Goal: Task Accomplishment & Management: Manage account settings

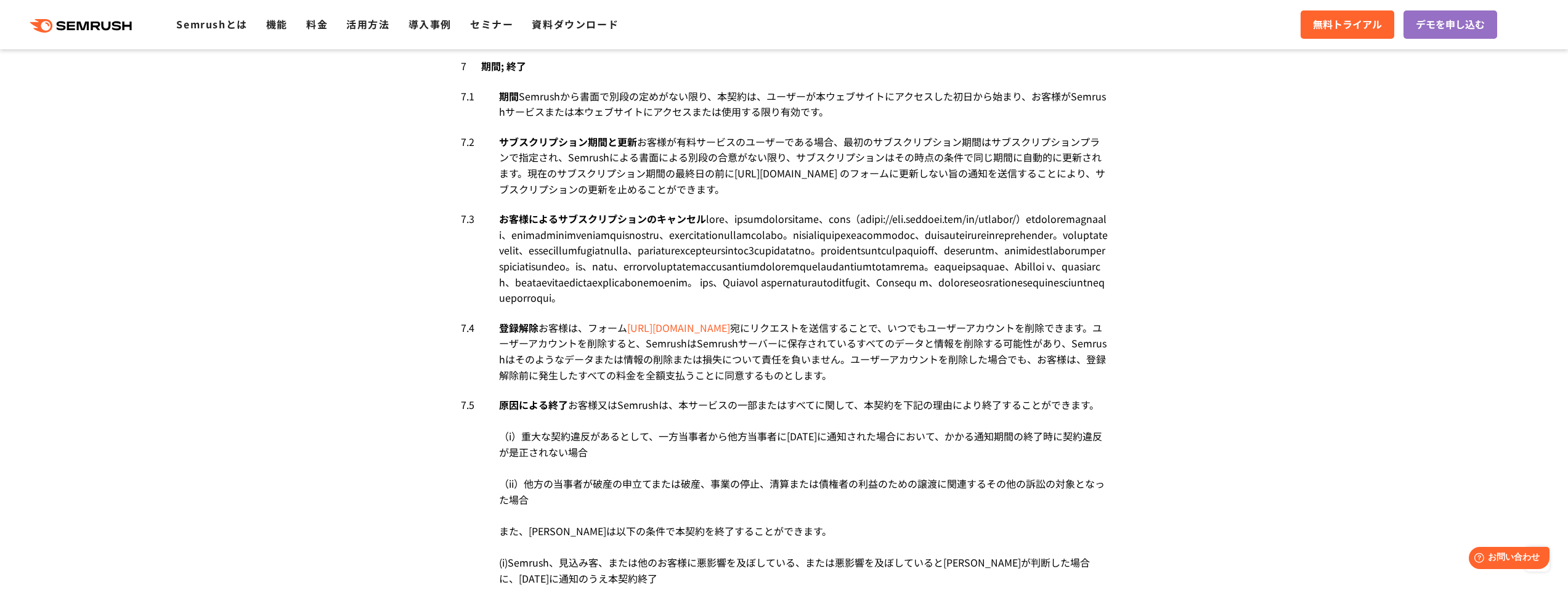
scroll to position [4695, 0]
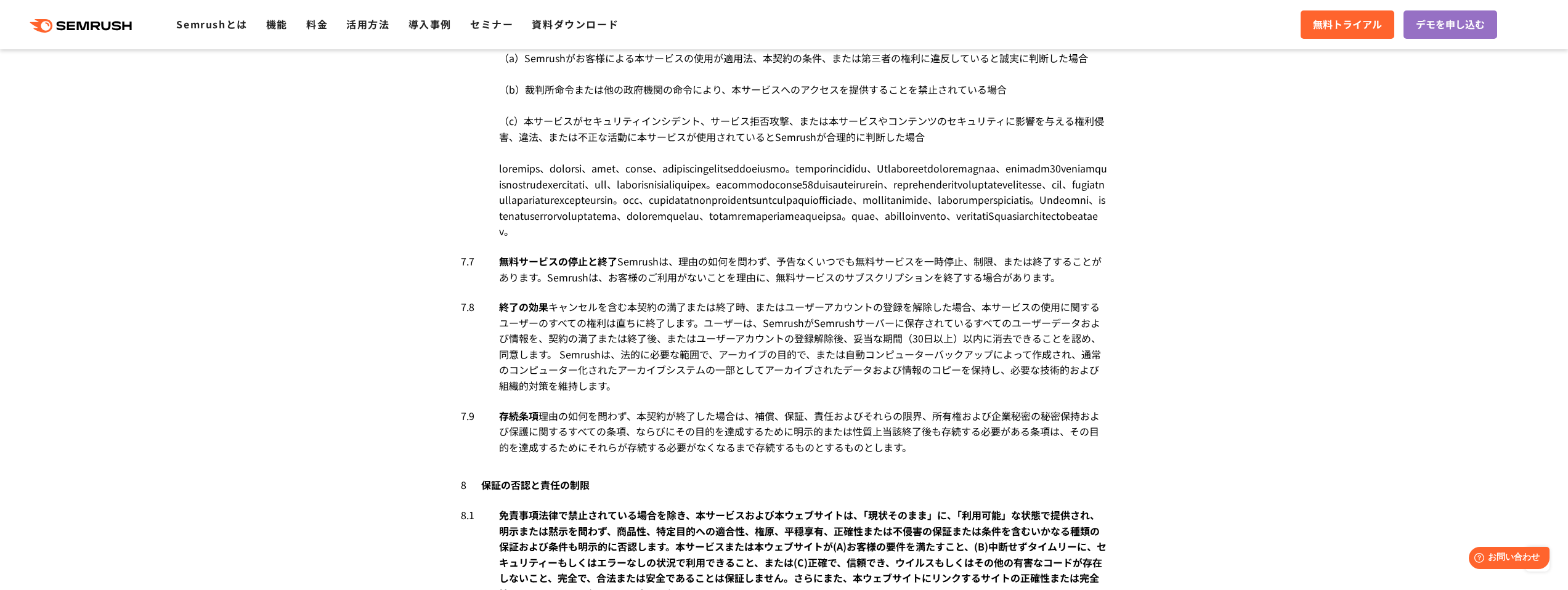
scroll to position [5354, 0]
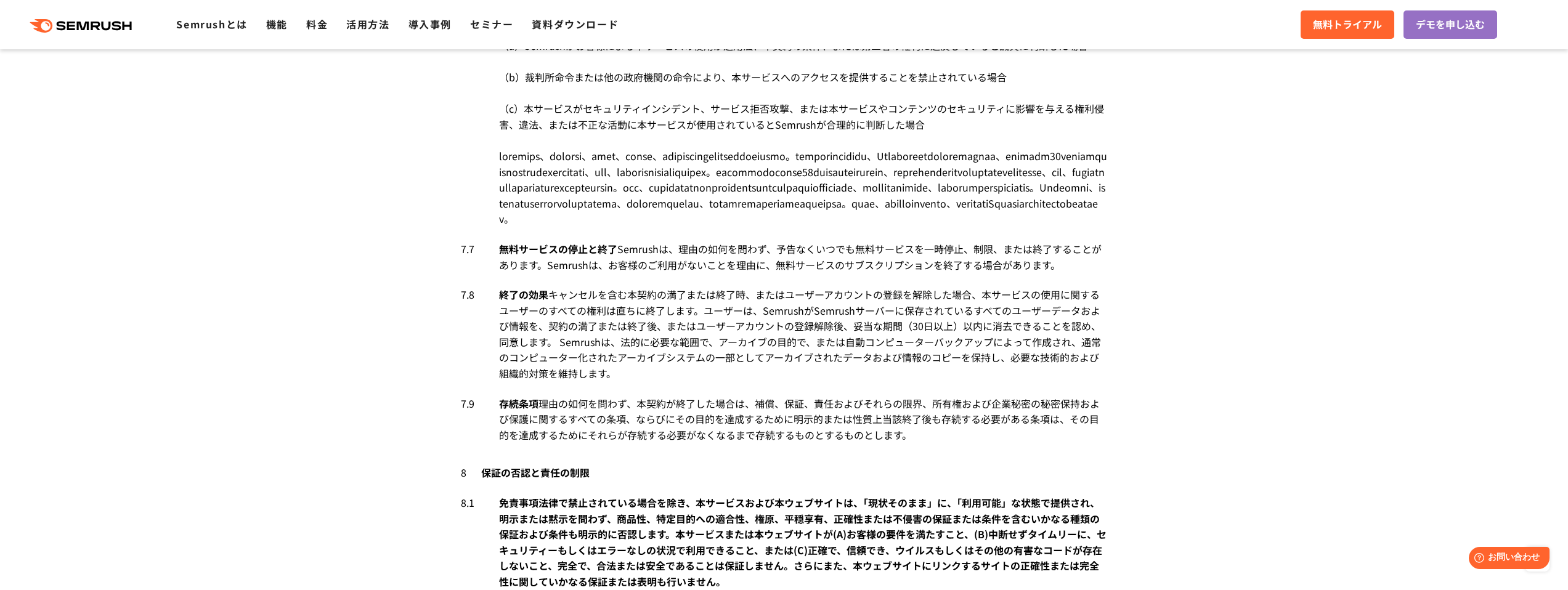
drag, startPoint x: 499, startPoint y: 223, endPoint x: 998, endPoint y: 350, distance: 514.9
copy div "お客様によるサブスクリプションのキャンセル お客様は、キャンセルポリシーの条件に従って、フォーム（https://www.semrush.com/kb/sup…"
drag, startPoint x: 963, startPoint y: 431, endPoint x: 865, endPoint y: 386, distance: 107.8
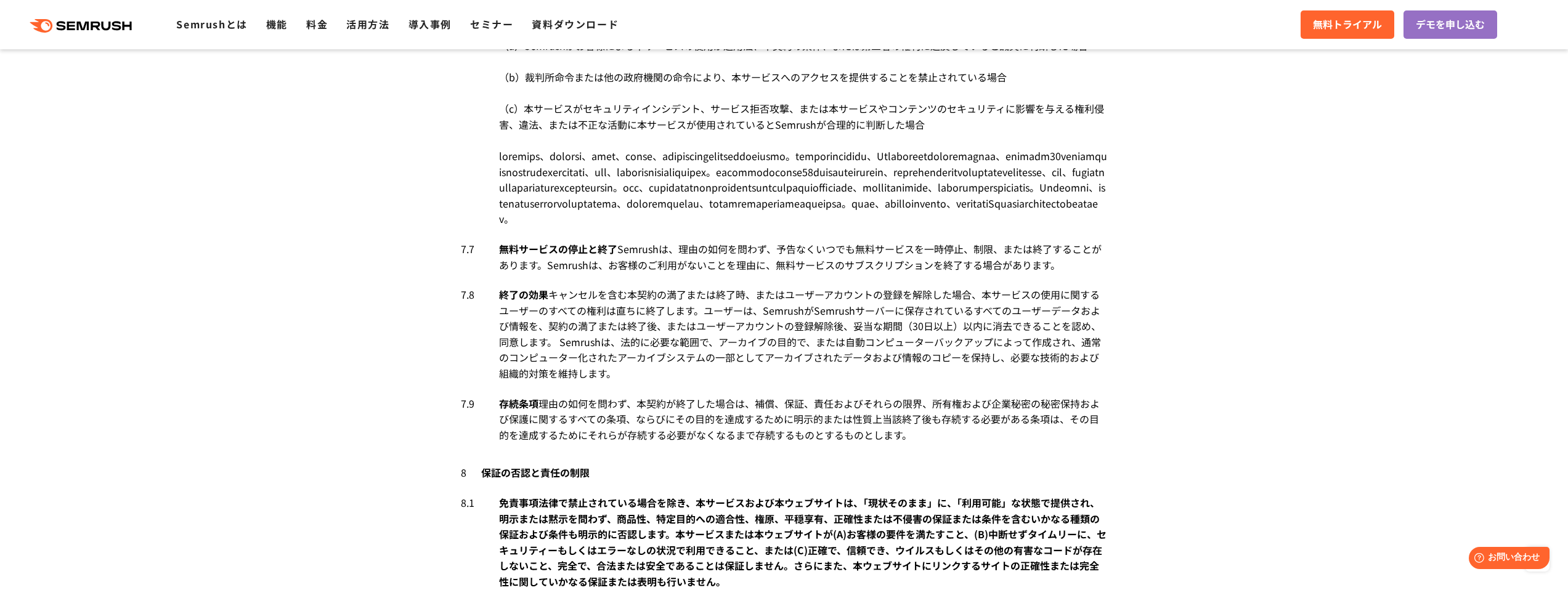
drag, startPoint x: 498, startPoint y: 223, endPoint x: 1017, endPoint y: 357, distance: 536.0
copy div "お客様によるサブスクリプションのキャンセル お客様は、キャンセルポリシーの条件に従って、フォーム（https://www.semrush.com/kb/sup…"
